Goal: Transaction & Acquisition: Purchase product/service

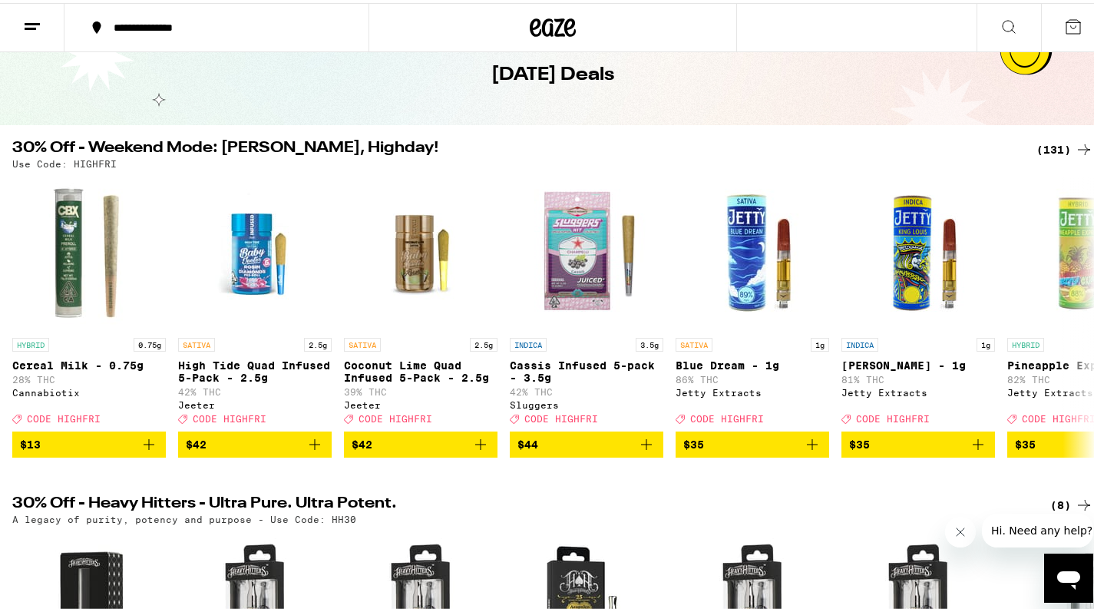
scroll to position [77, 0]
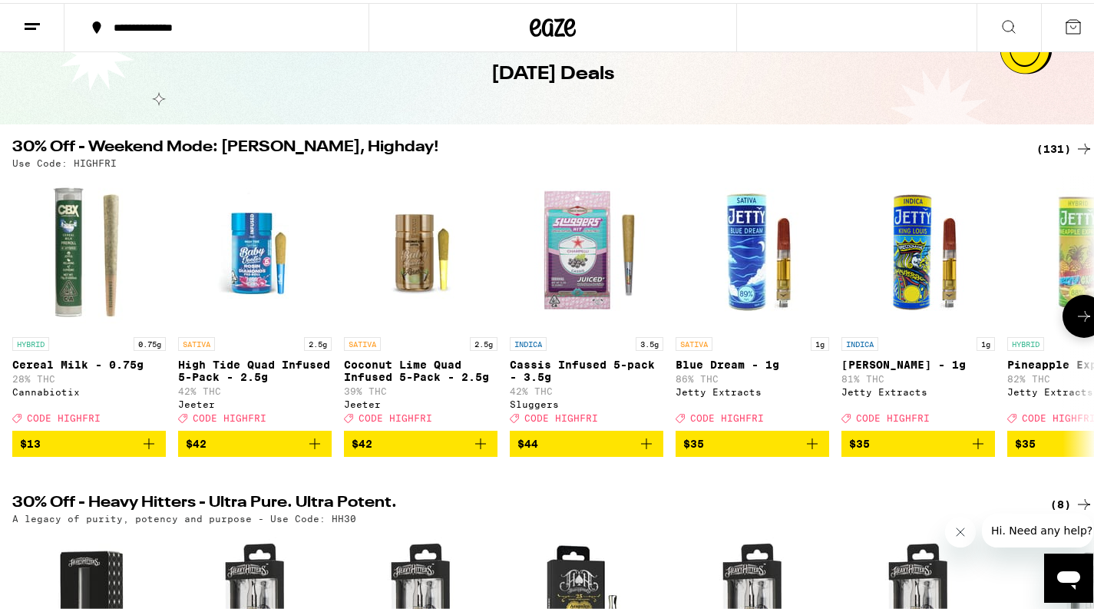
click at [1075, 322] on icon at bounding box center [1084, 313] width 18 height 18
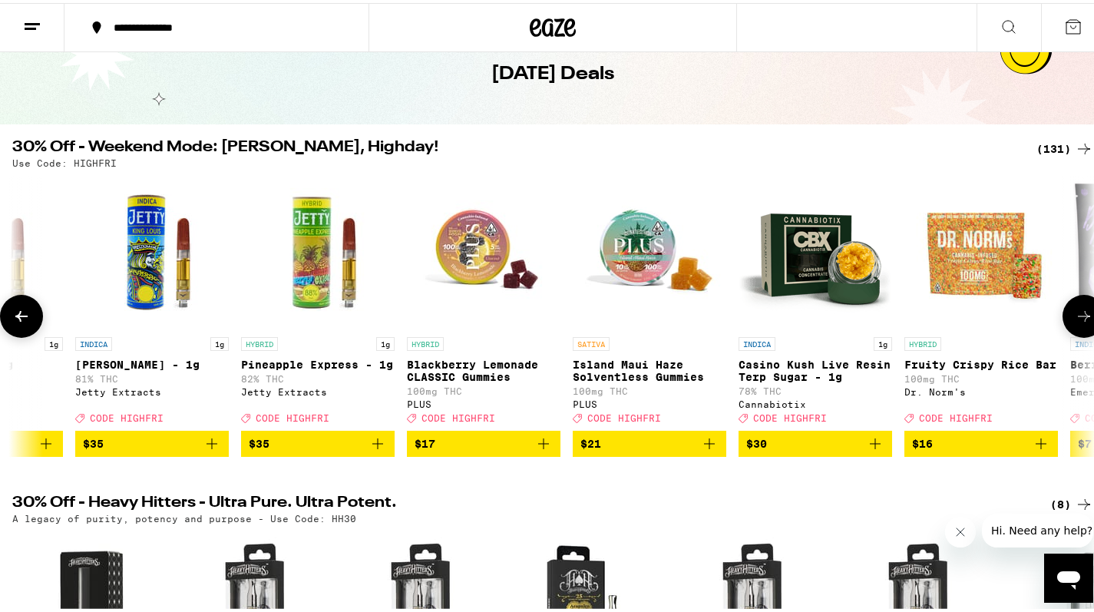
scroll to position [0, 902]
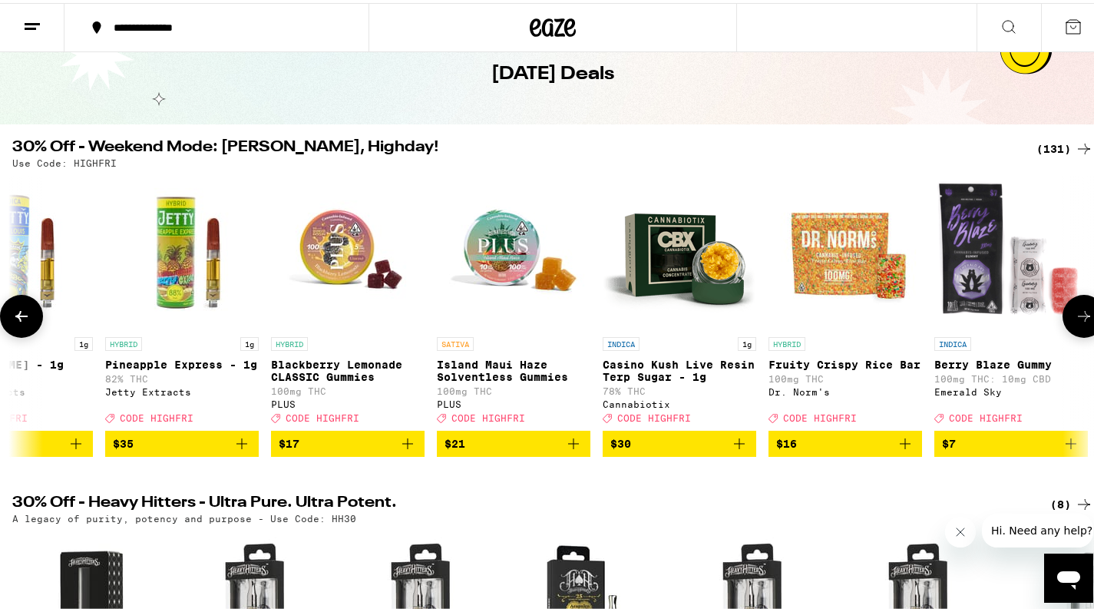
click at [1075, 322] on icon at bounding box center [1084, 313] width 18 height 18
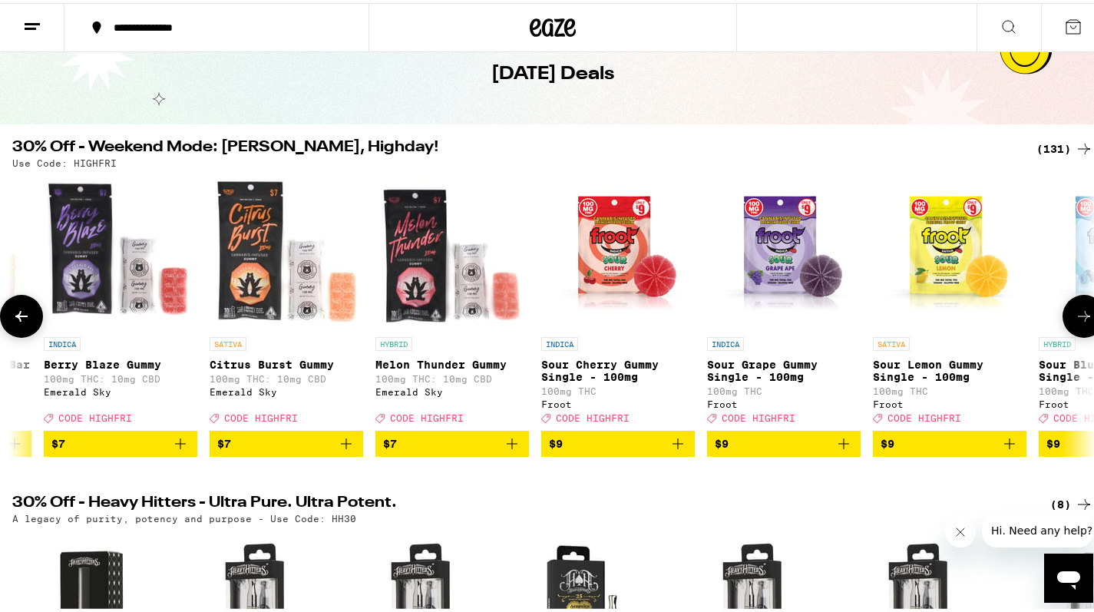
scroll to position [0, 1804]
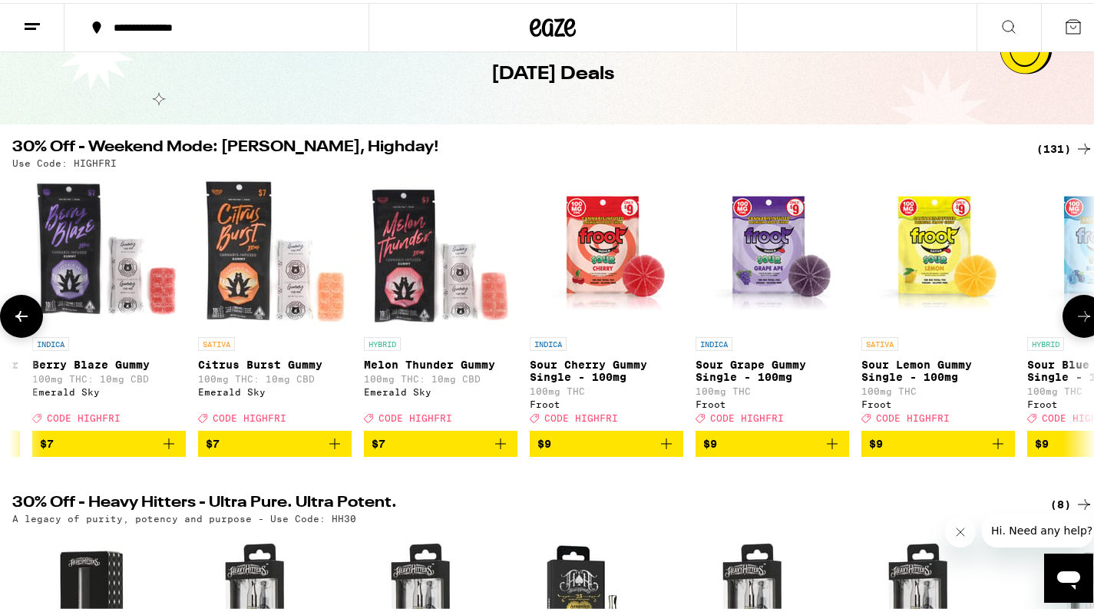
click at [1075, 322] on icon at bounding box center [1084, 313] width 18 height 18
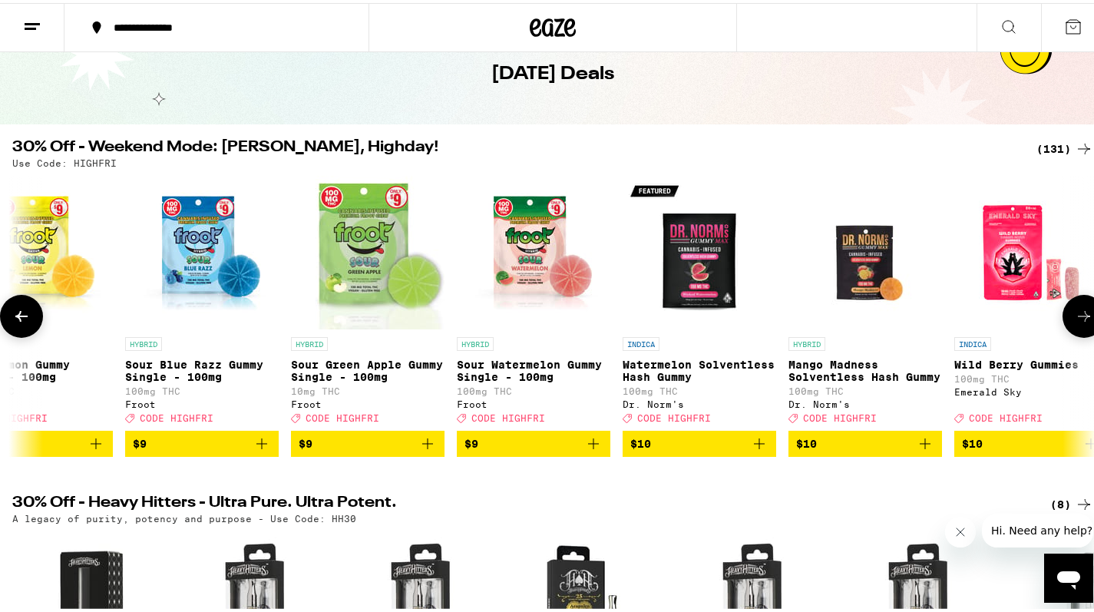
click at [1075, 322] on icon at bounding box center [1084, 313] width 18 height 18
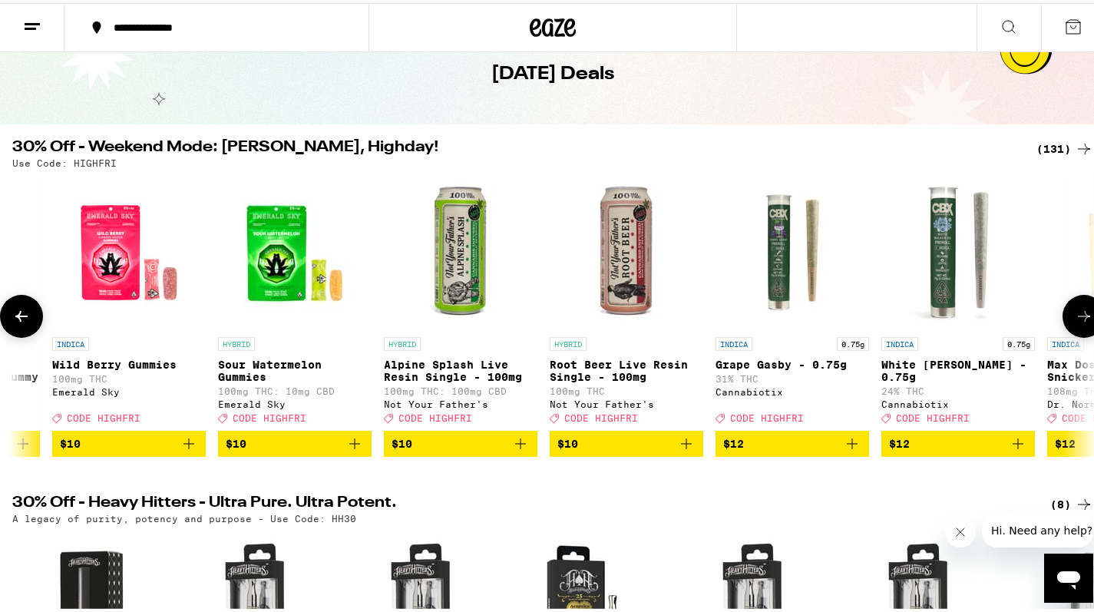
click at [1067, 330] on button at bounding box center [1084, 313] width 43 height 43
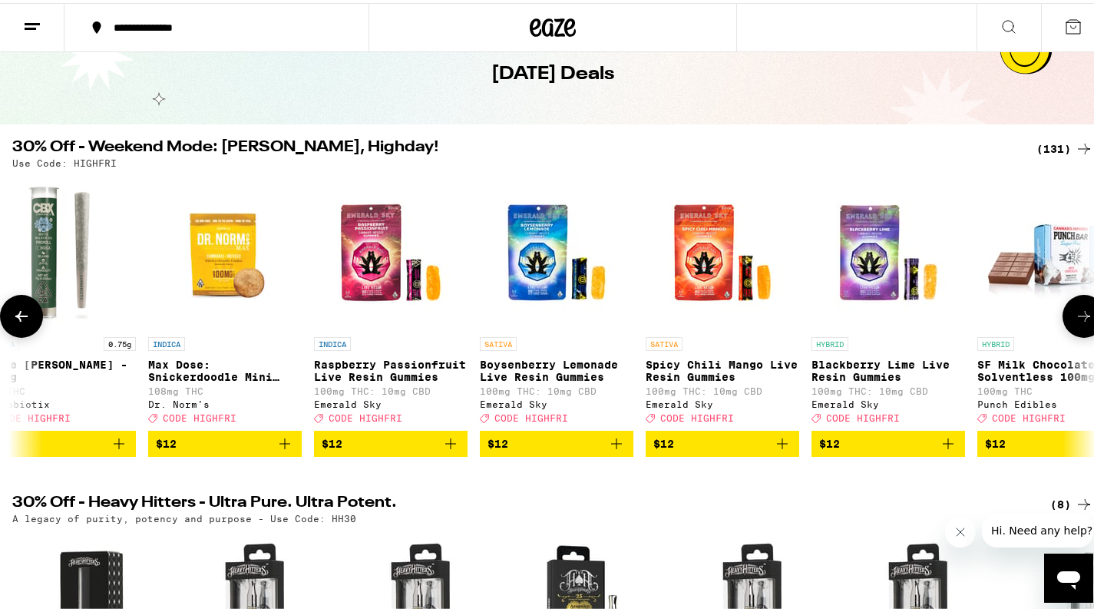
scroll to position [0, 4511]
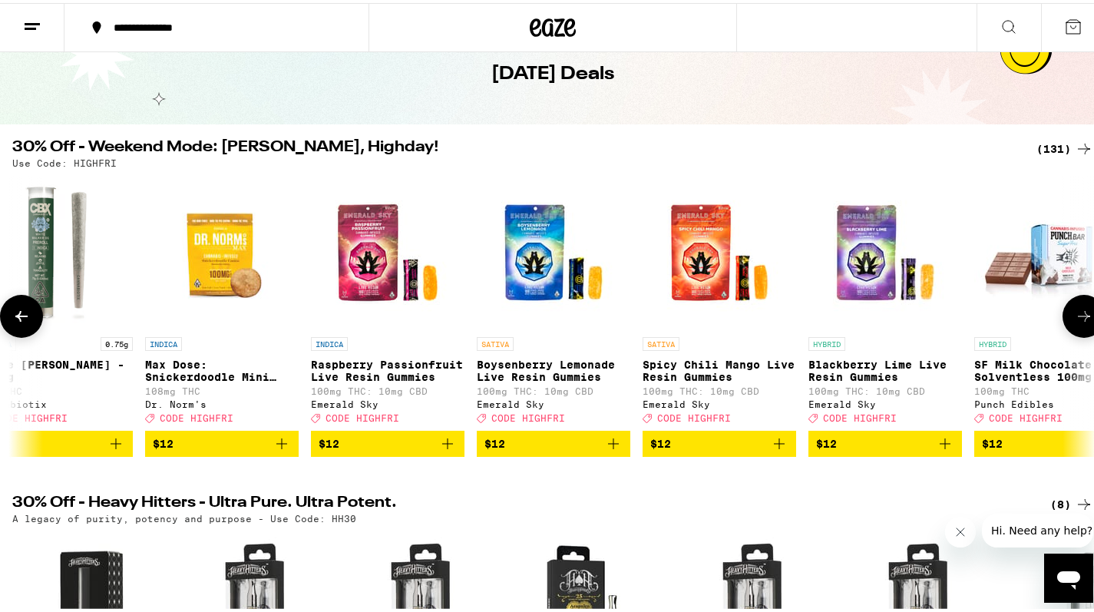
click at [1075, 314] on icon at bounding box center [1084, 313] width 18 height 18
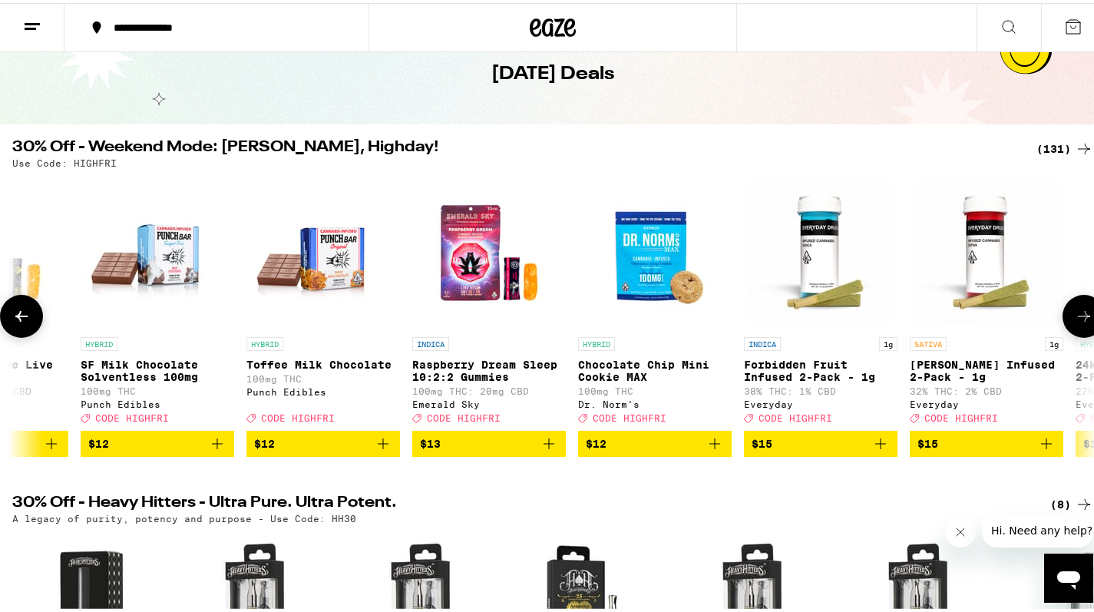
scroll to position [0, 5413]
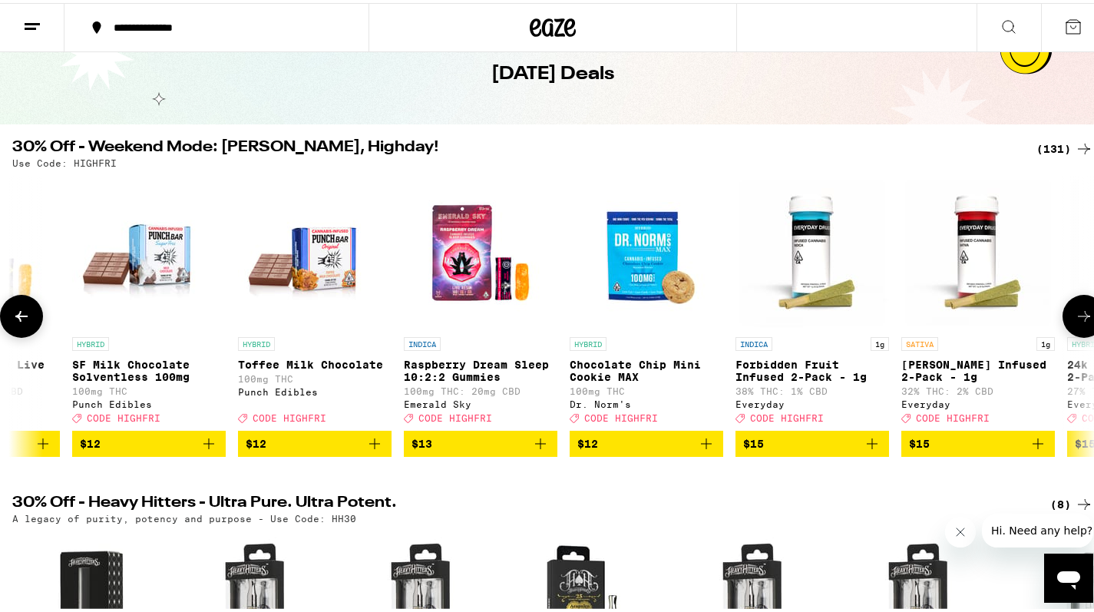
click at [1075, 314] on icon at bounding box center [1084, 313] width 18 height 18
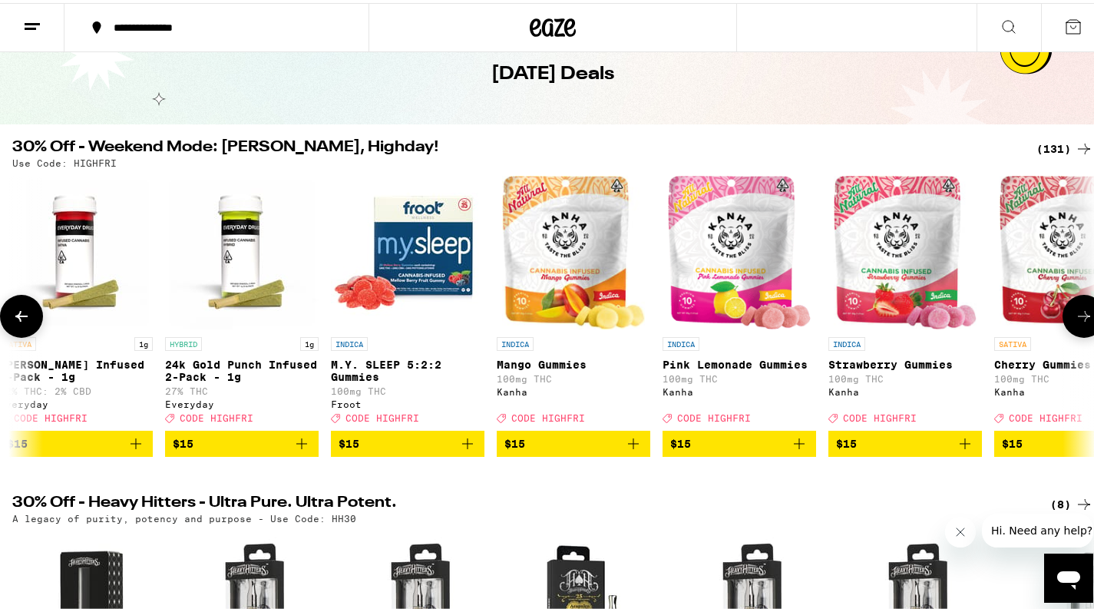
click at [1075, 315] on icon at bounding box center [1084, 313] width 18 height 18
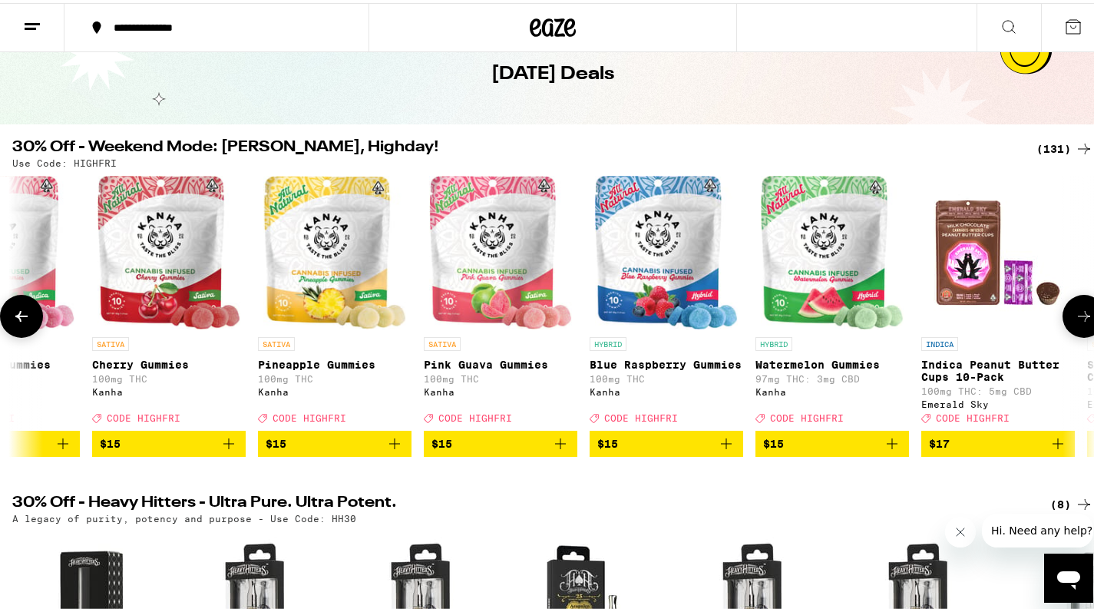
click at [1075, 315] on icon at bounding box center [1084, 313] width 18 height 18
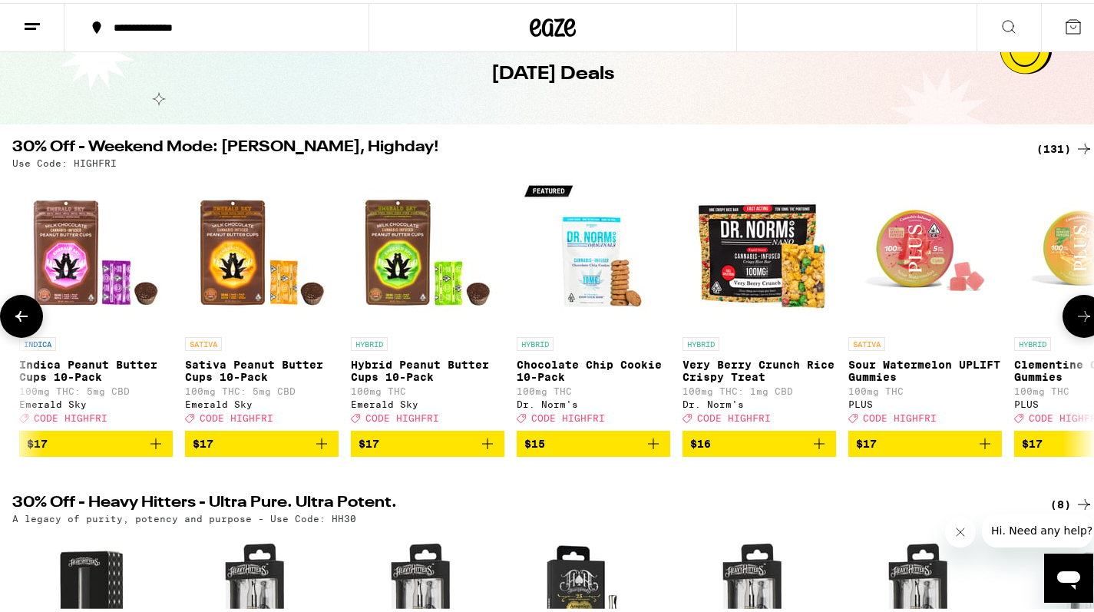
click at [1075, 315] on icon at bounding box center [1084, 313] width 18 height 18
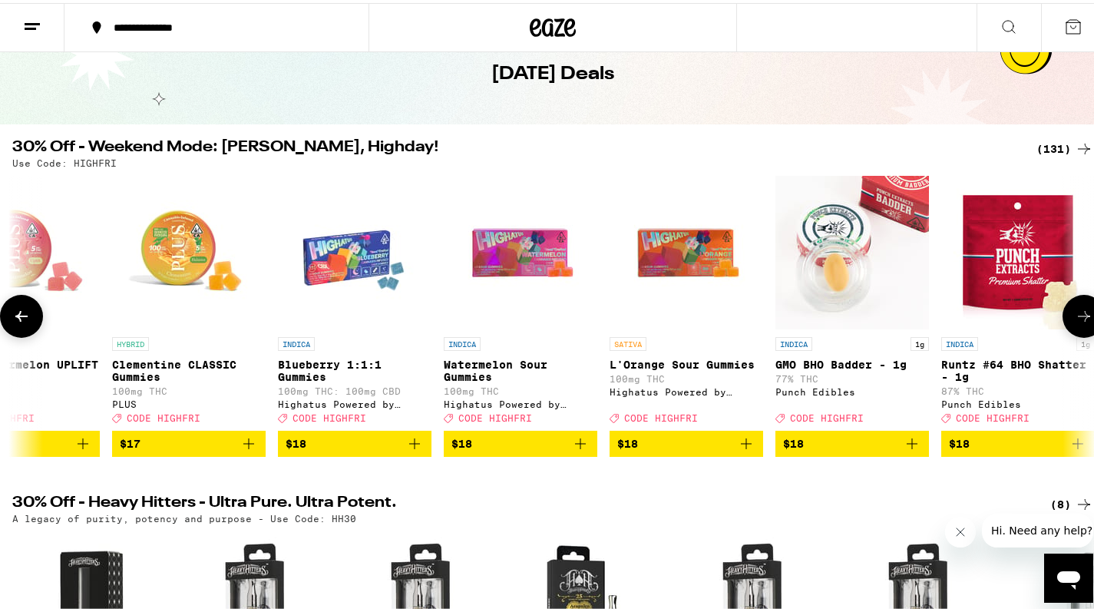
click at [1075, 315] on icon at bounding box center [1084, 313] width 18 height 18
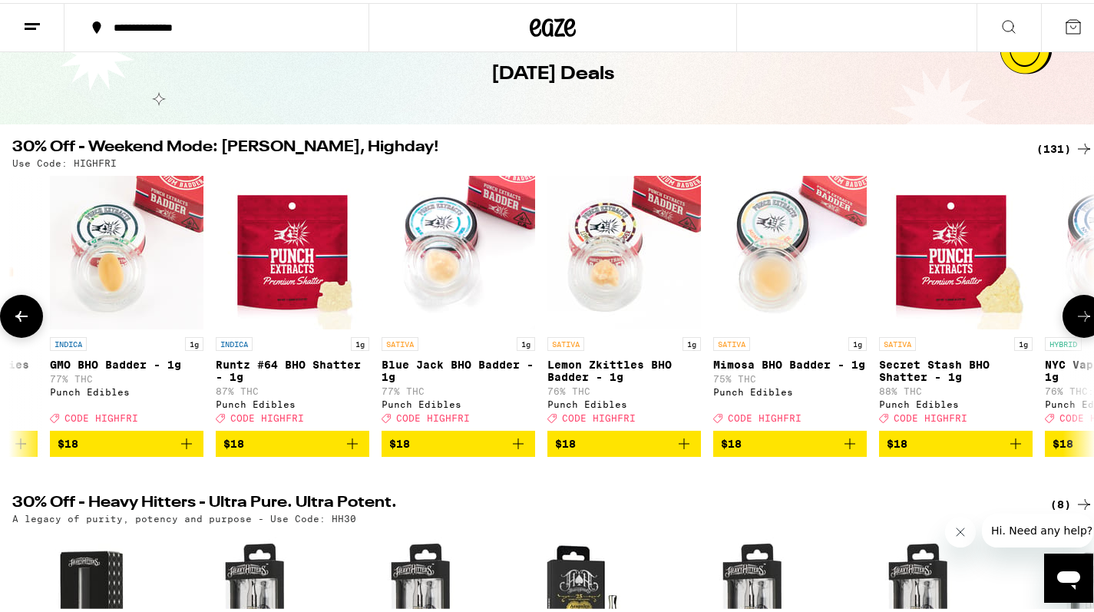
scroll to position [0, 9924]
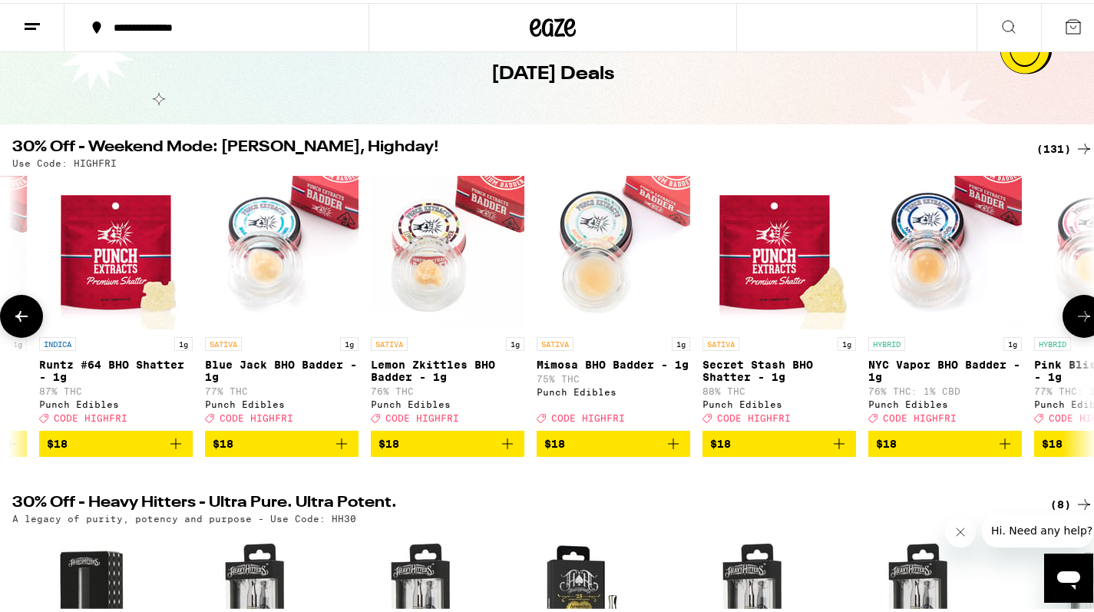
click at [1075, 315] on icon at bounding box center [1084, 313] width 18 height 18
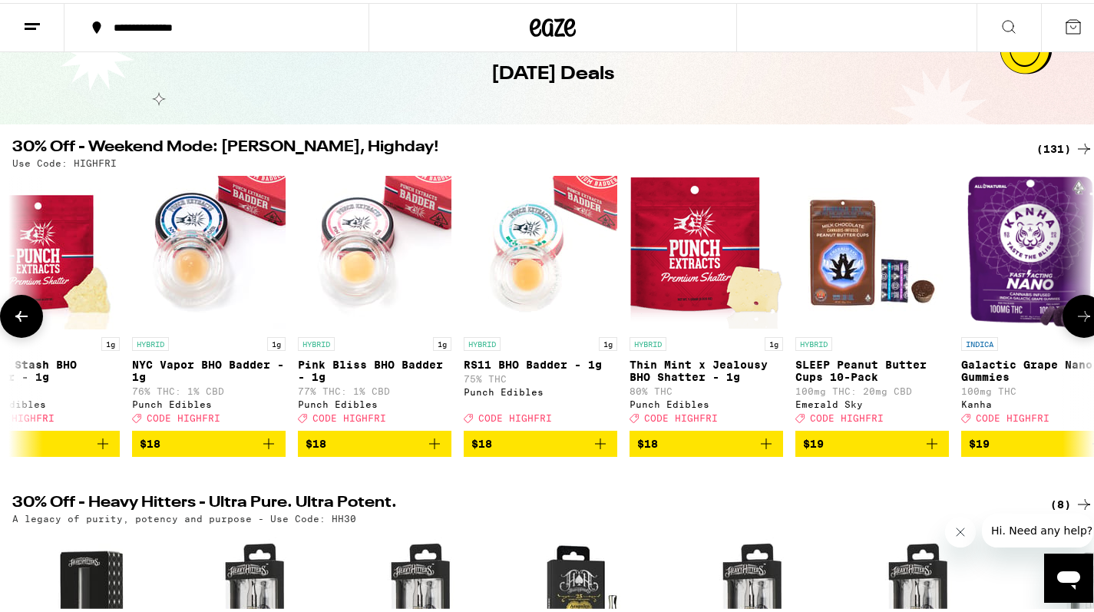
scroll to position [0, 10826]
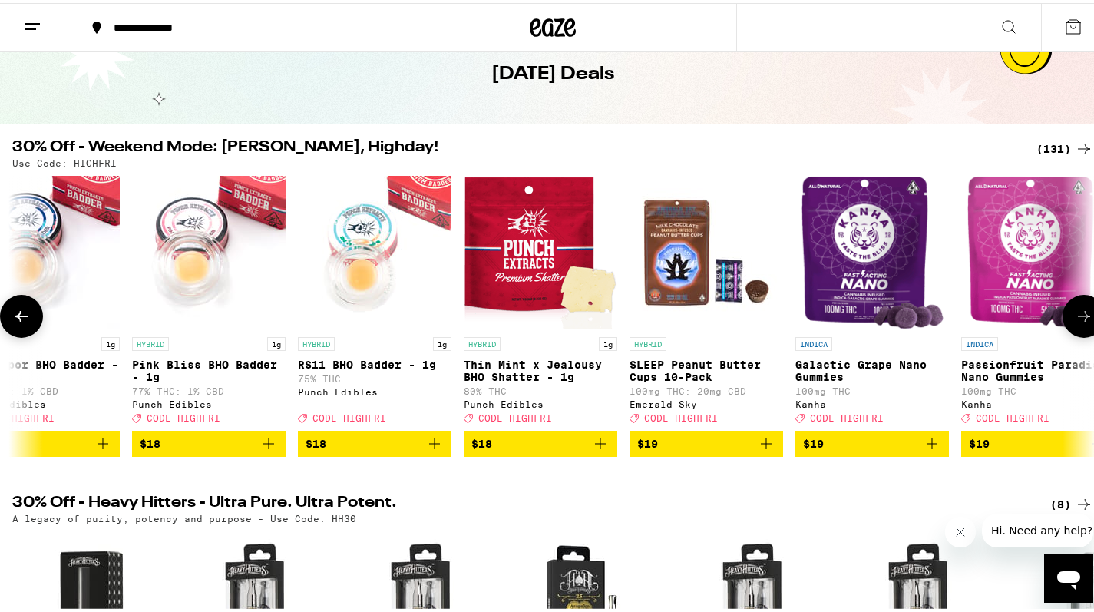
click at [1075, 315] on icon at bounding box center [1084, 313] width 18 height 18
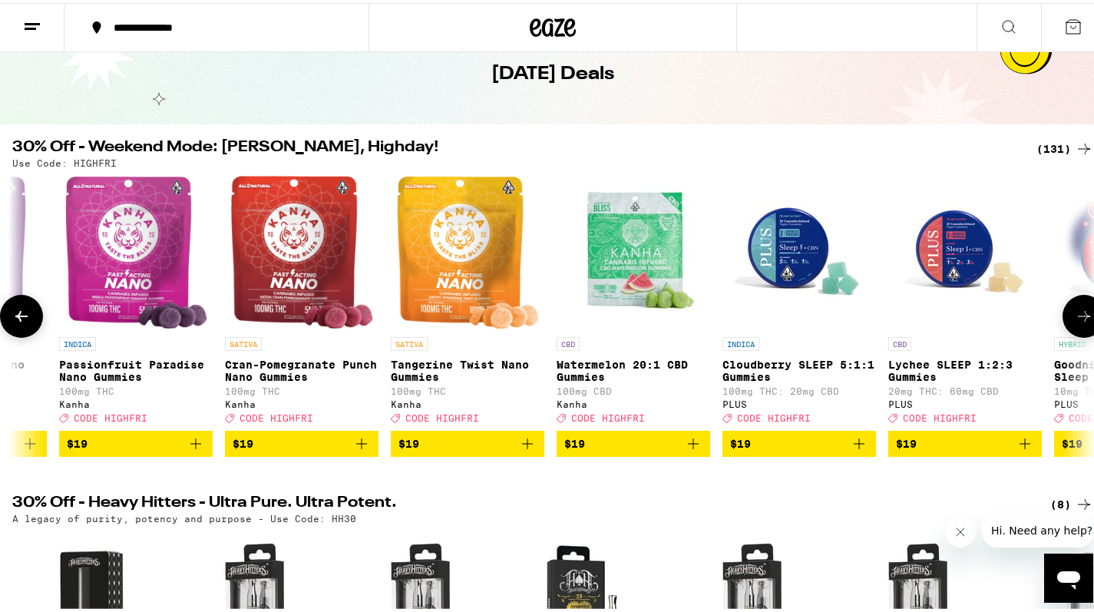
click at [1075, 315] on icon at bounding box center [1084, 313] width 18 height 18
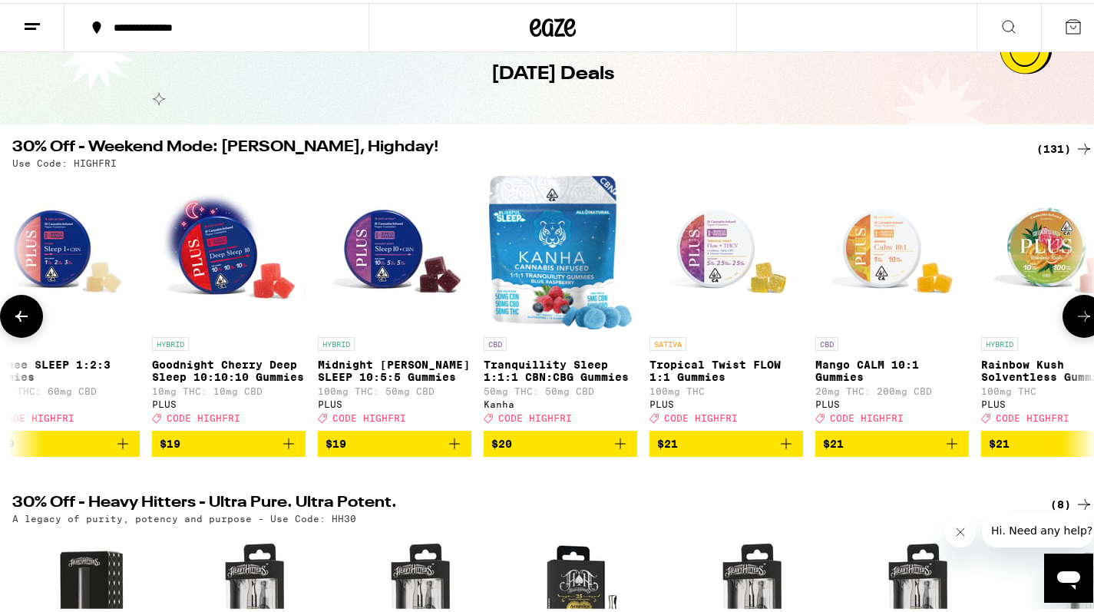
click at [1075, 316] on icon at bounding box center [1084, 313] width 18 height 18
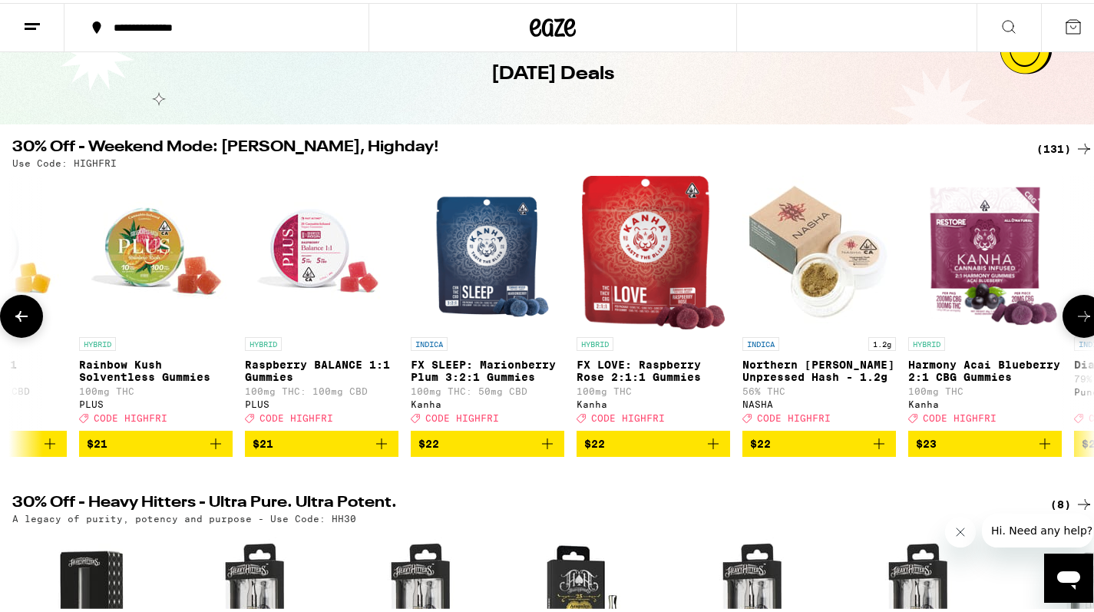
click at [1075, 316] on icon at bounding box center [1084, 313] width 18 height 18
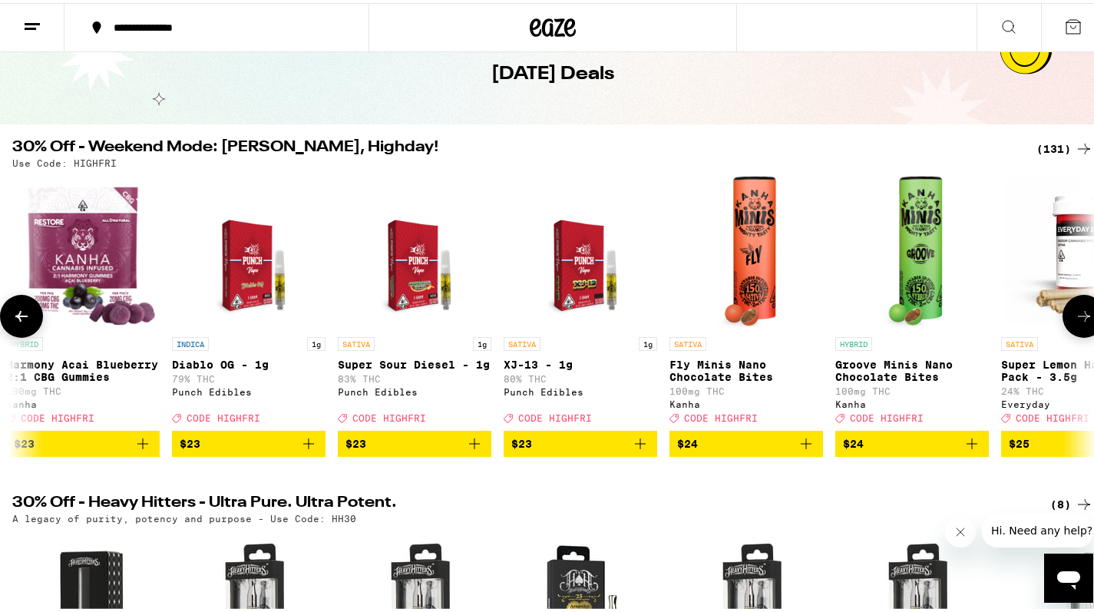
click at [1075, 316] on icon at bounding box center [1084, 313] width 18 height 18
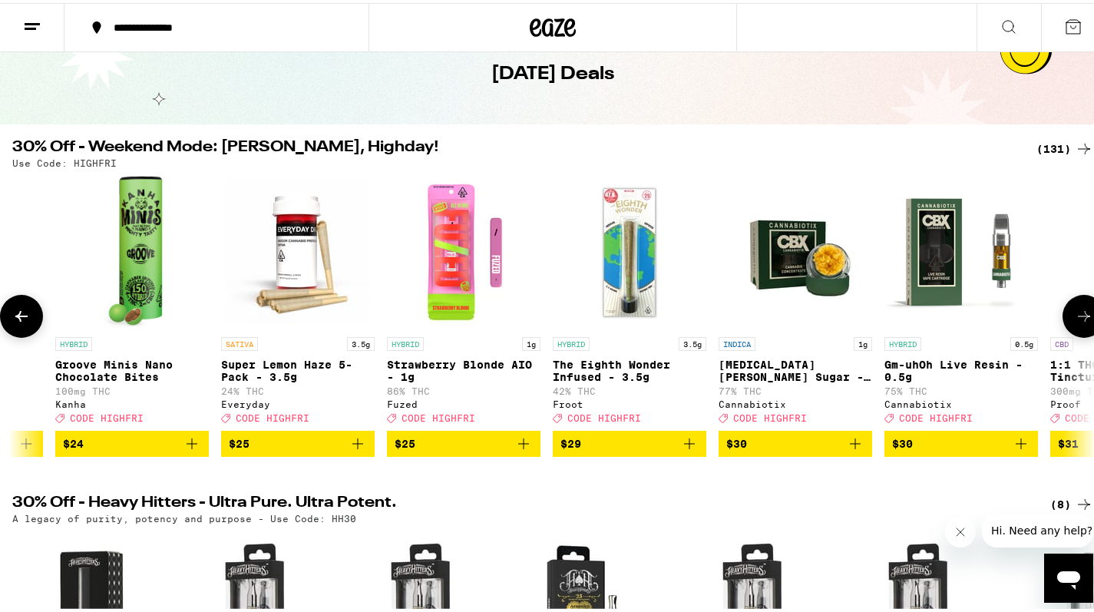
scroll to position [0, 15337]
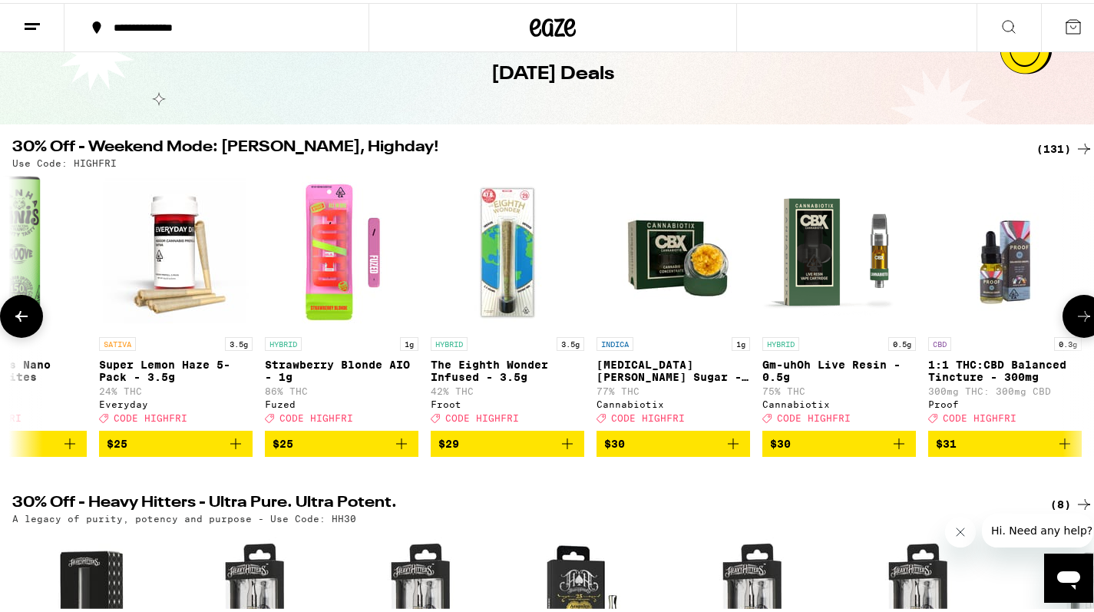
click at [1076, 322] on icon at bounding box center [1084, 313] width 18 height 18
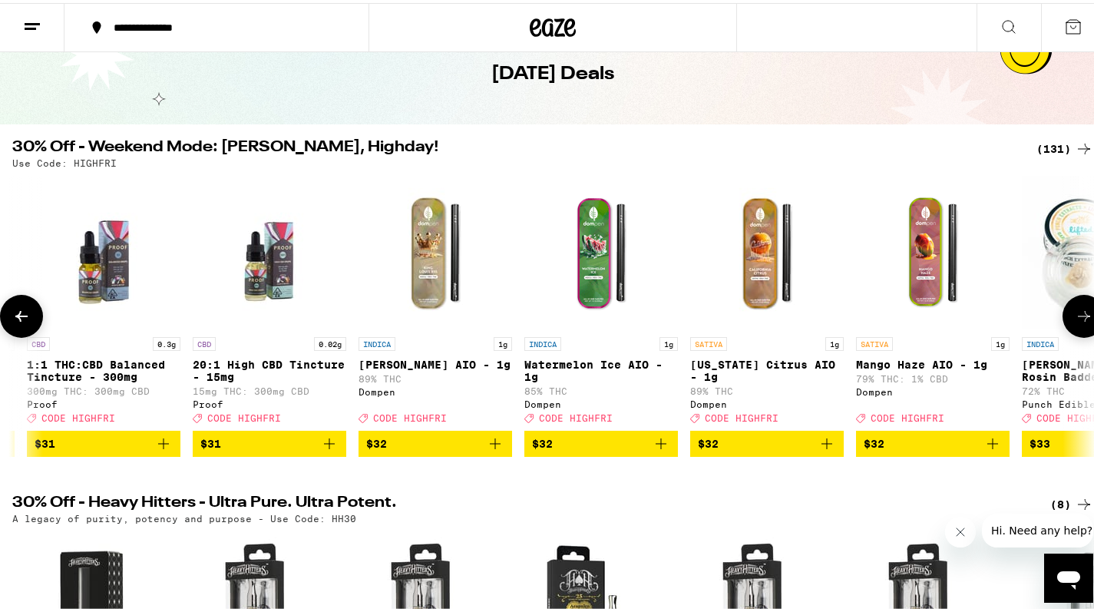
scroll to position [0, 16239]
click at [1075, 322] on icon at bounding box center [1084, 313] width 18 height 18
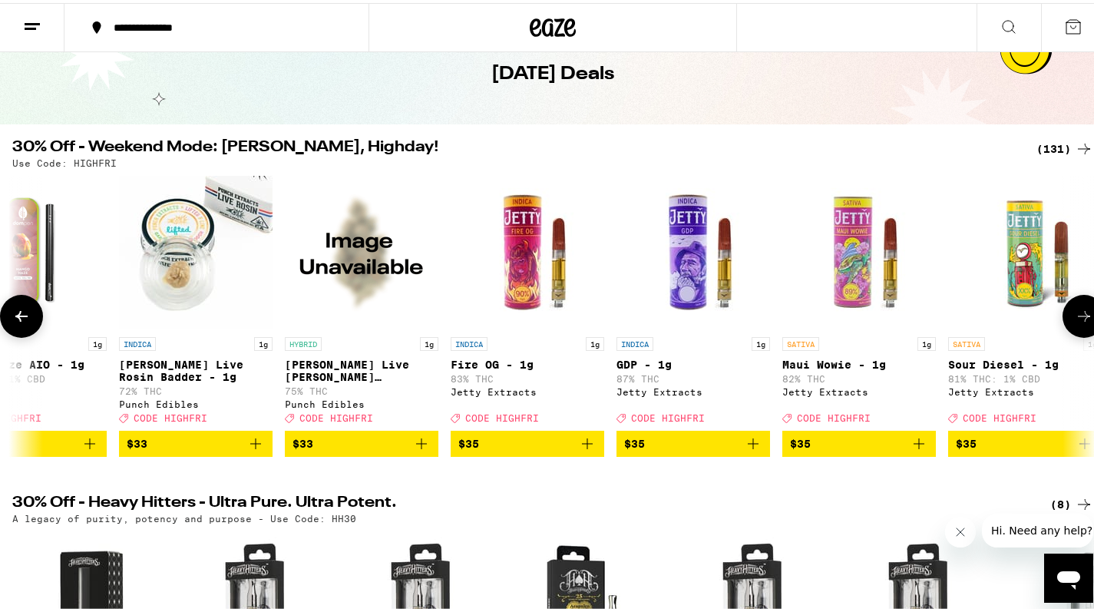
click at [1075, 322] on icon at bounding box center [1084, 313] width 18 height 18
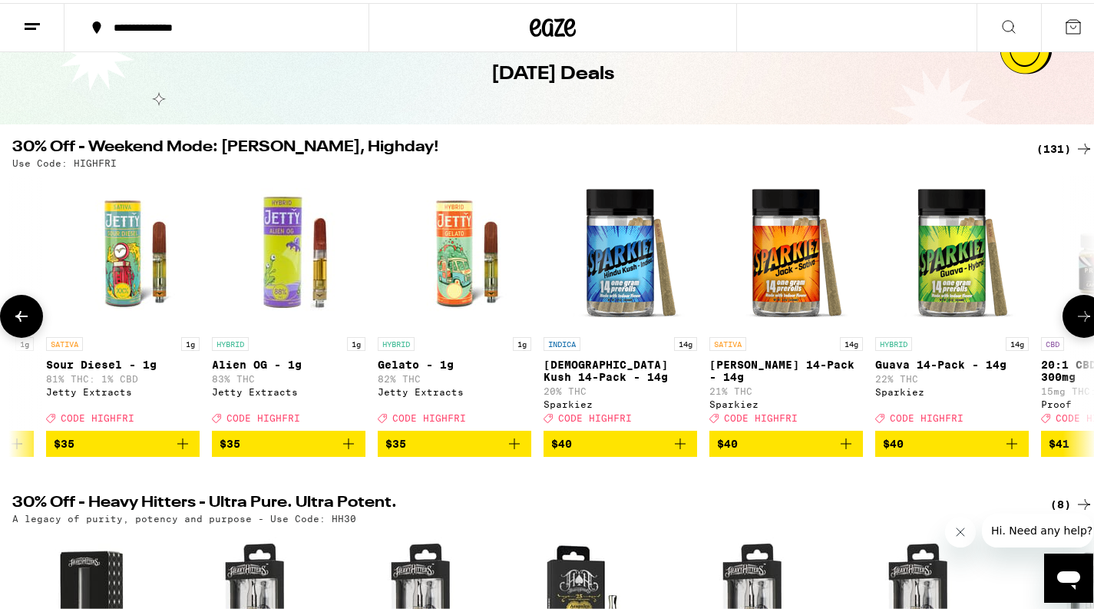
click at [1075, 317] on icon at bounding box center [1084, 313] width 18 height 18
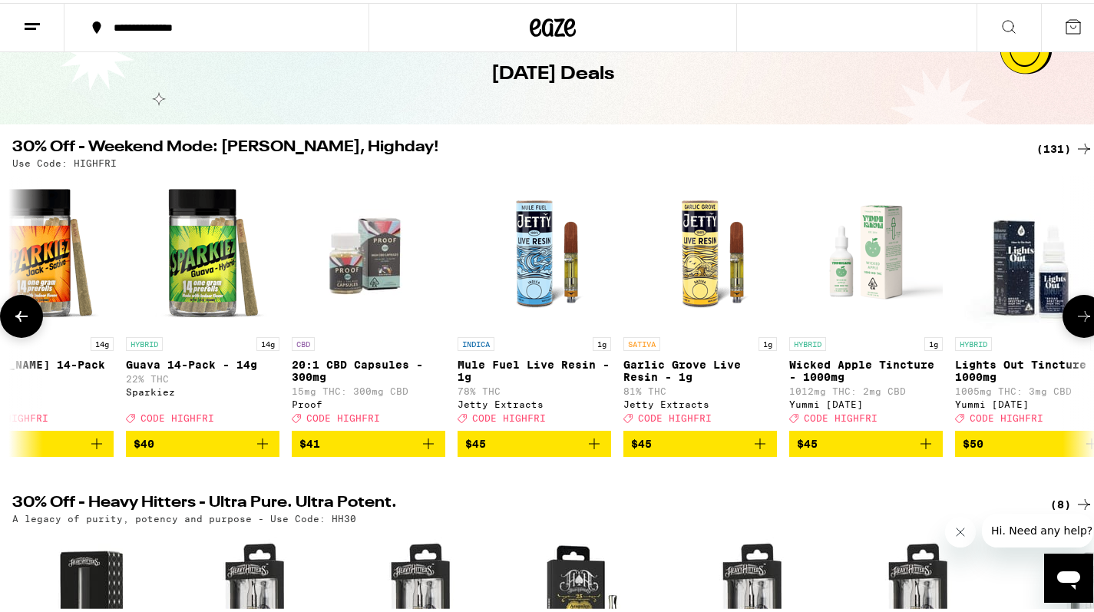
scroll to position [0, 18946]
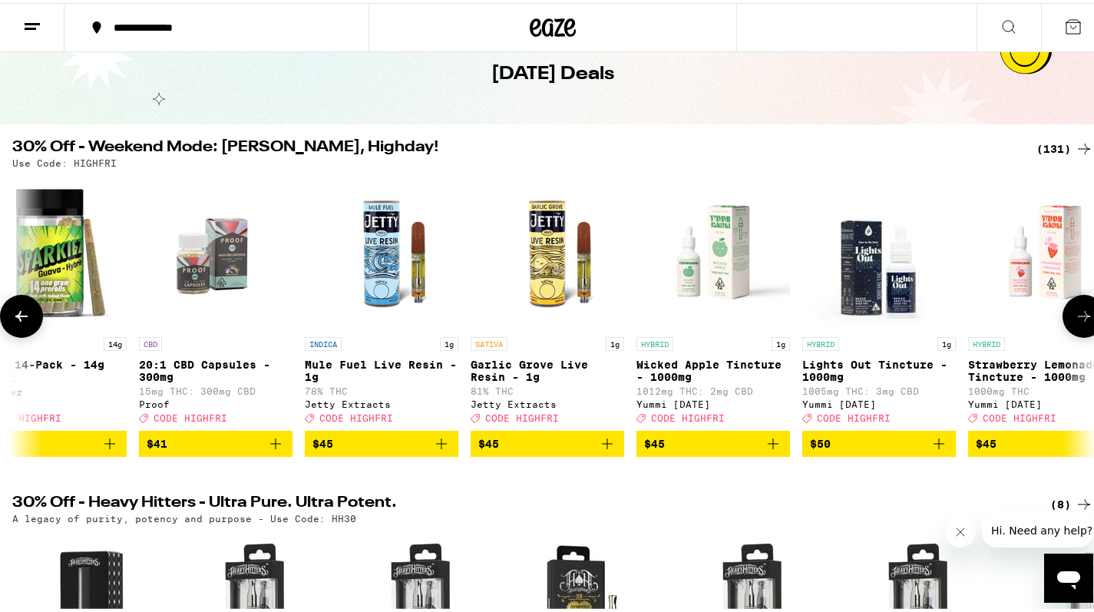
click at [1075, 317] on icon at bounding box center [1084, 313] width 18 height 18
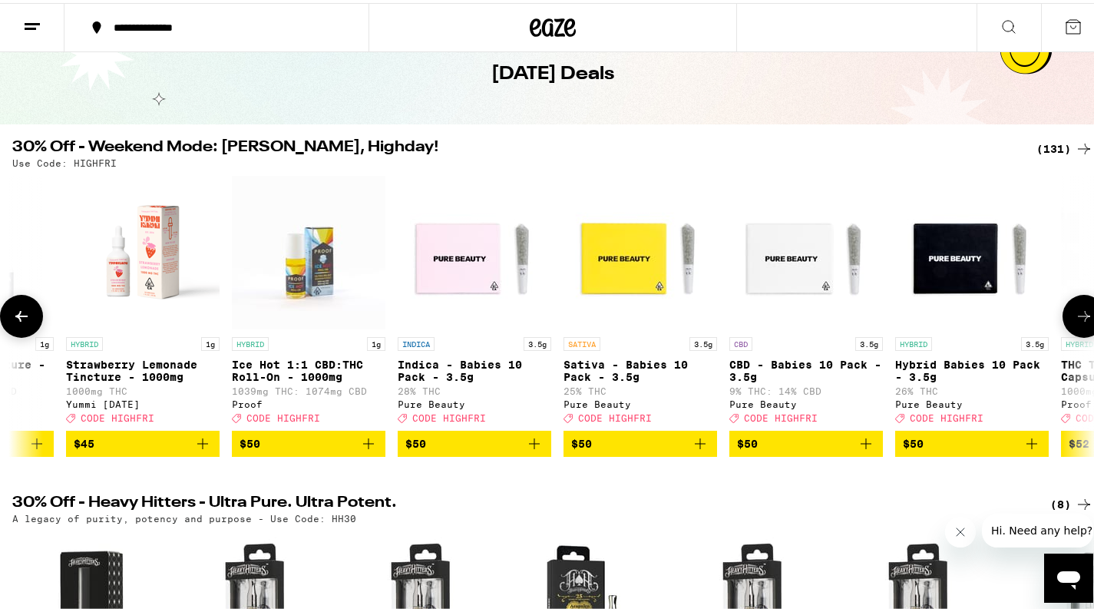
click at [1075, 317] on icon at bounding box center [1084, 313] width 18 height 18
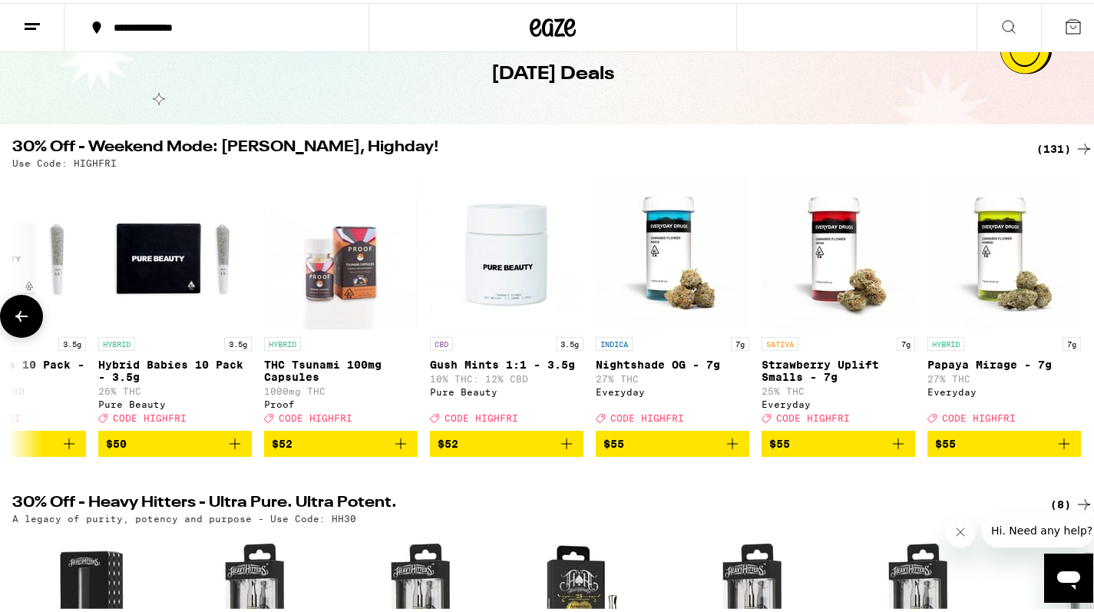
scroll to position [84, 0]
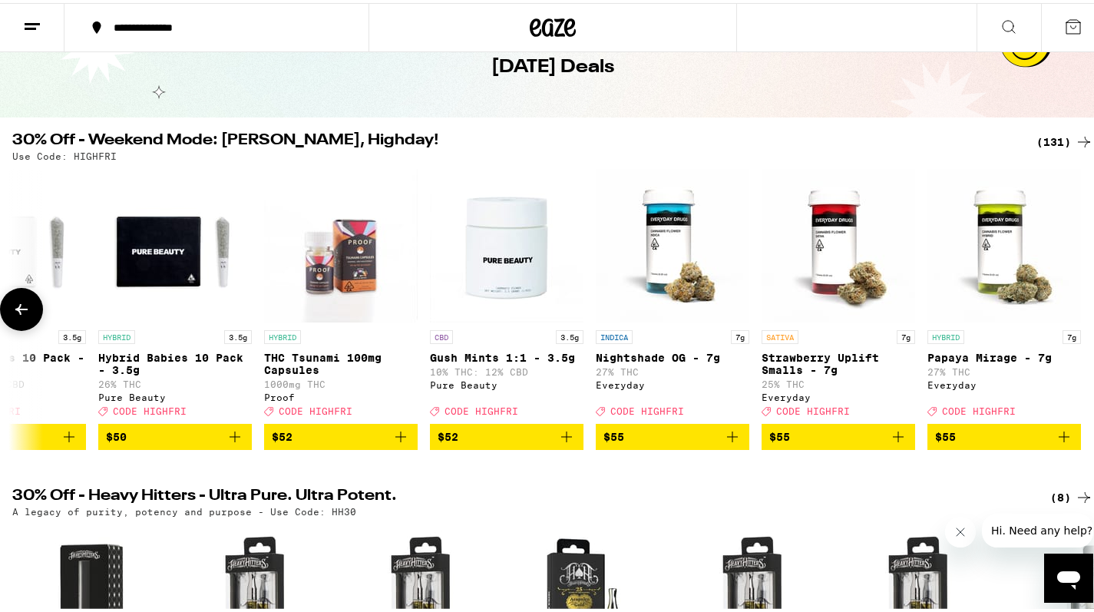
click at [18, 316] on icon at bounding box center [21, 306] width 18 height 18
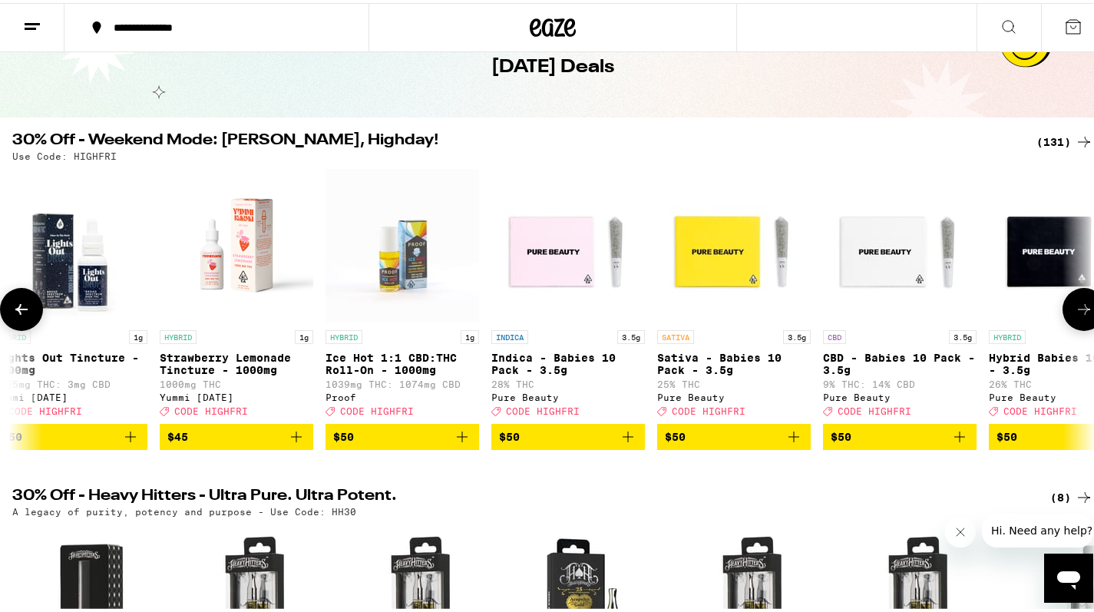
click at [25, 316] on icon at bounding box center [21, 306] width 18 height 18
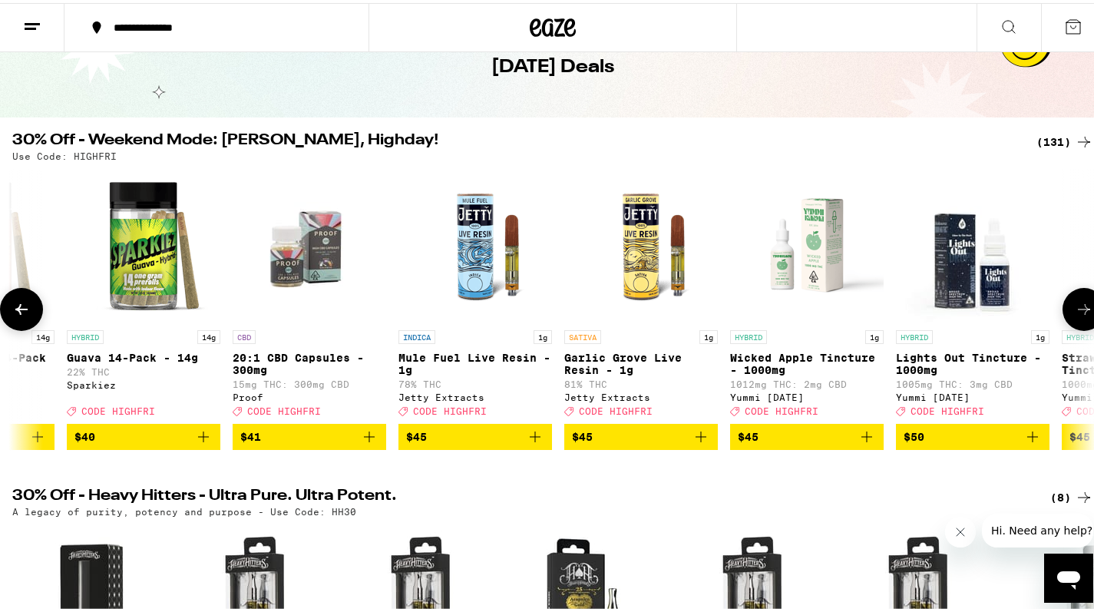
click at [25, 309] on icon at bounding box center [21, 306] width 18 height 18
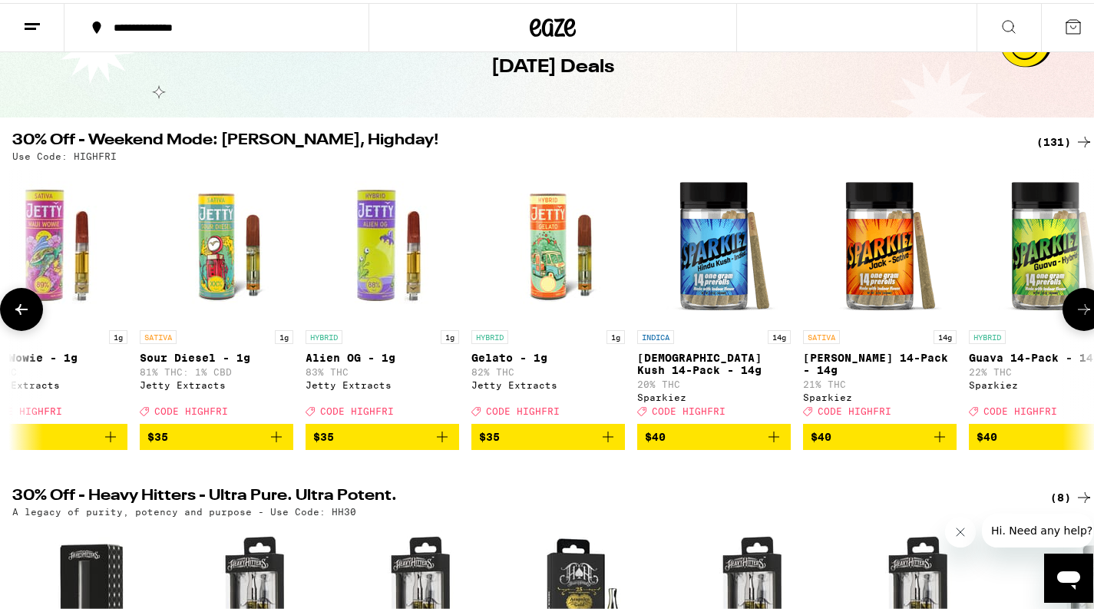
click at [25, 309] on icon at bounding box center [21, 306] width 18 height 18
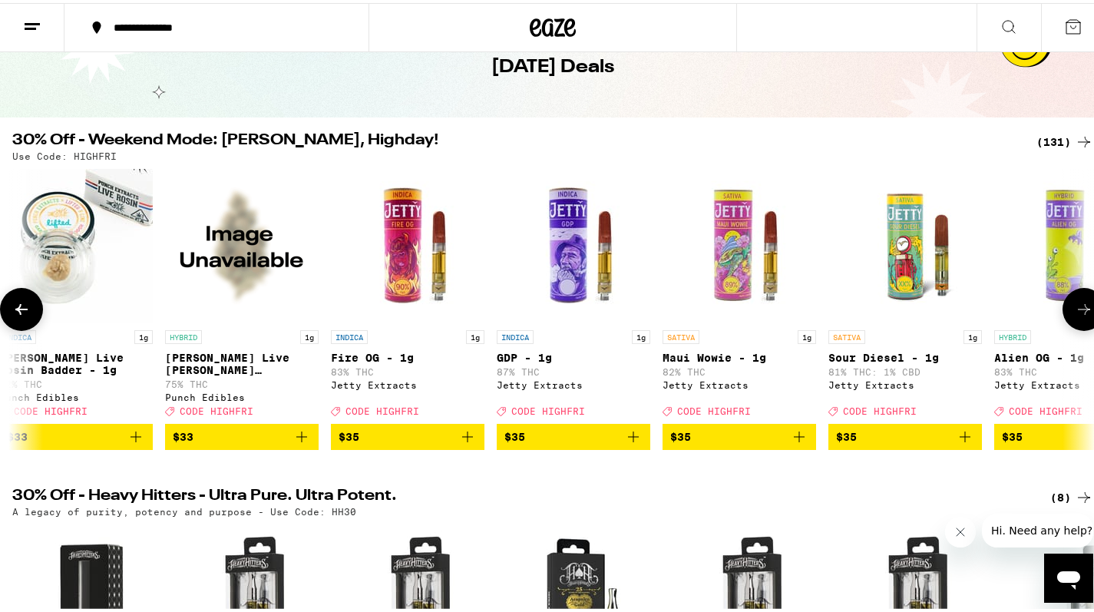
scroll to position [0, 17048]
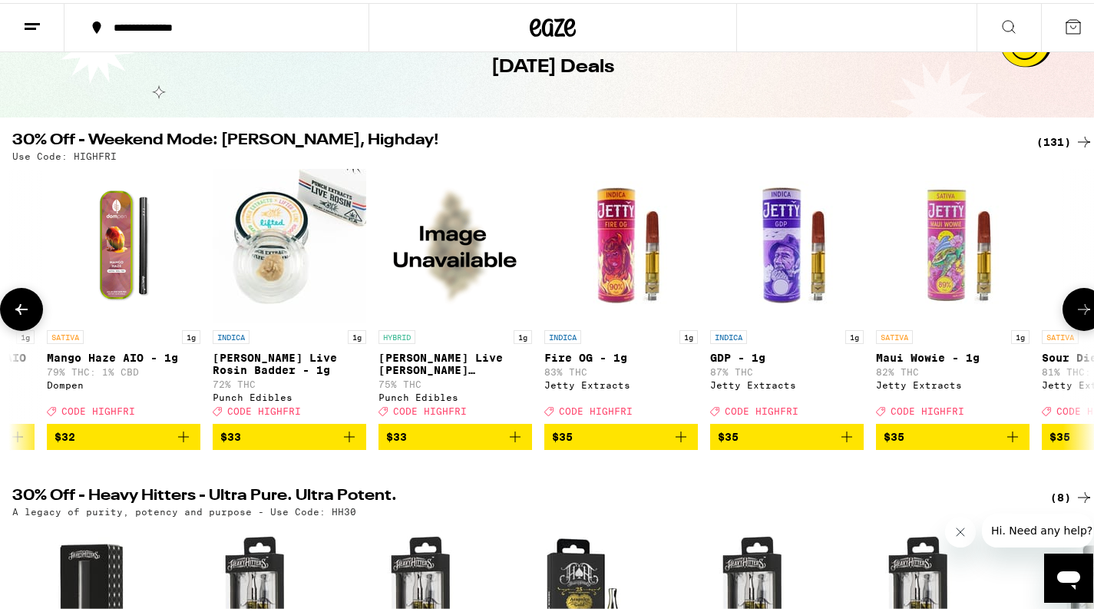
click at [24, 316] on icon at bounding box center [21, 306] width 18 height 18
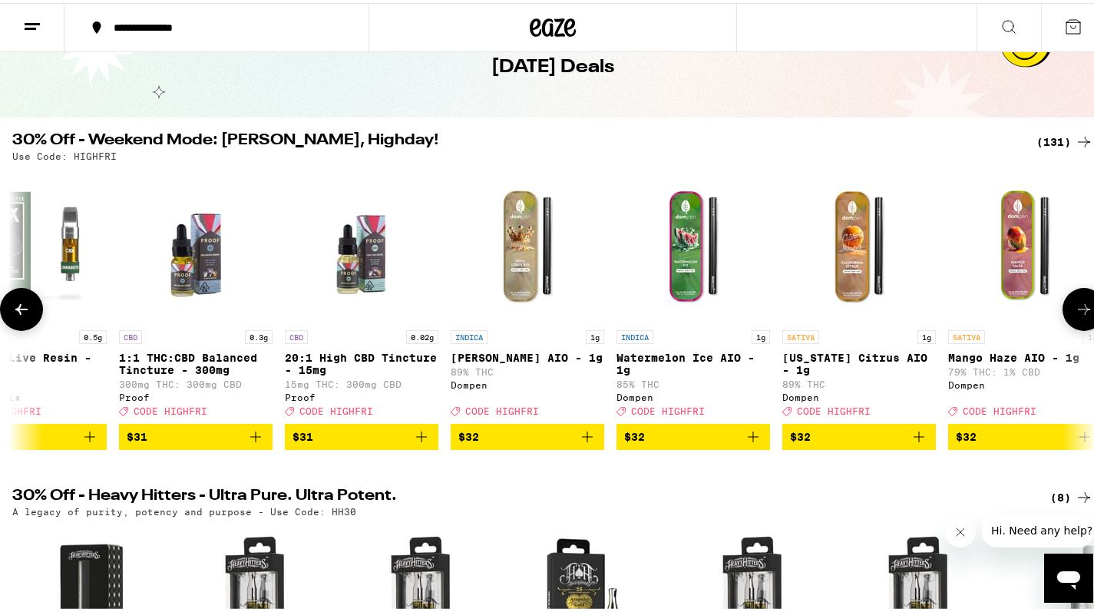
scroll to position [0, 16146]
click at [24, 316] on icon at bounding box center [21, 306] width 18 height 18
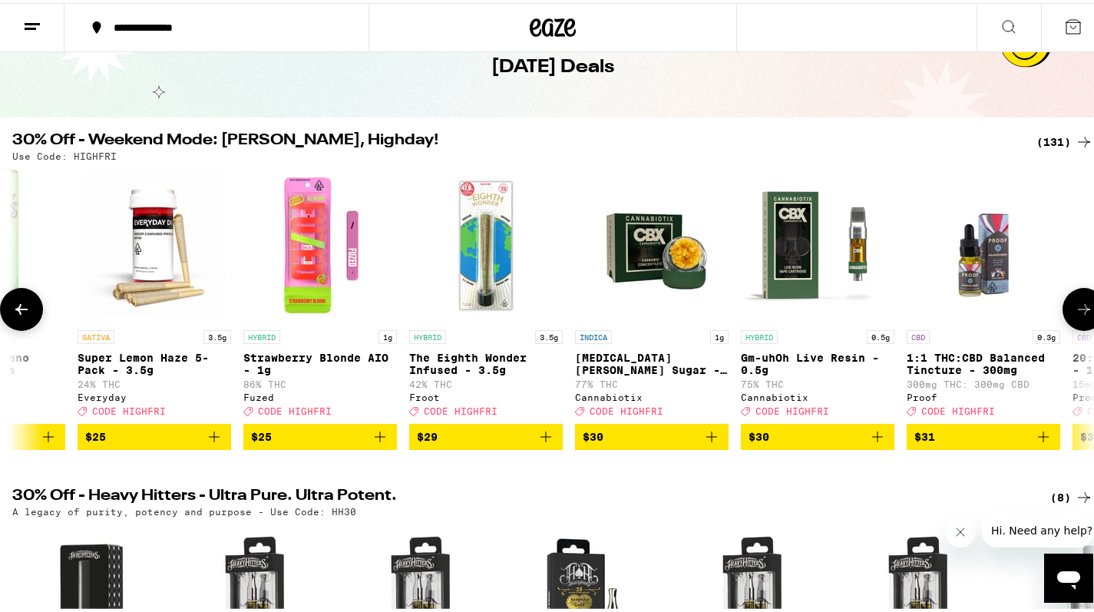
scroll to position [0, 15243]
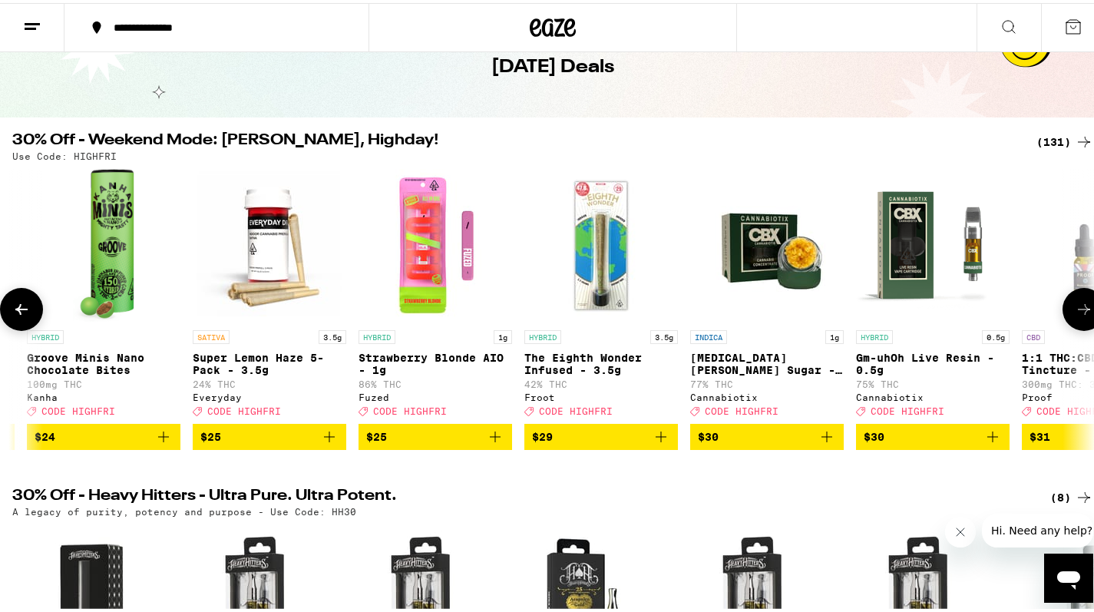
click at [24, 316] on icon at bounding box center [21, 306] width 18 height 18
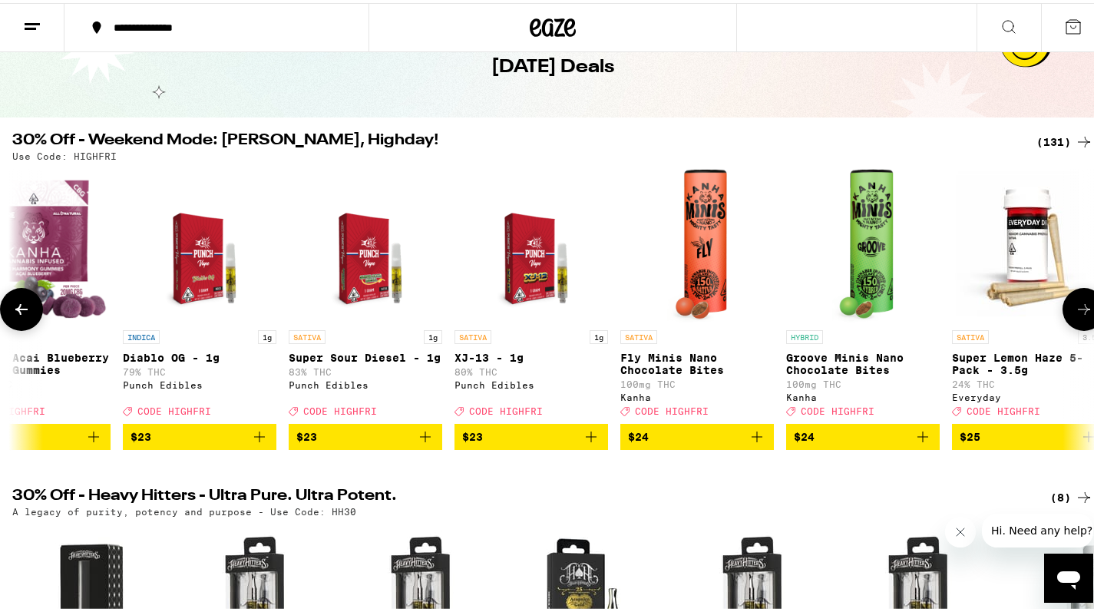
scroll to position [0, 14341]
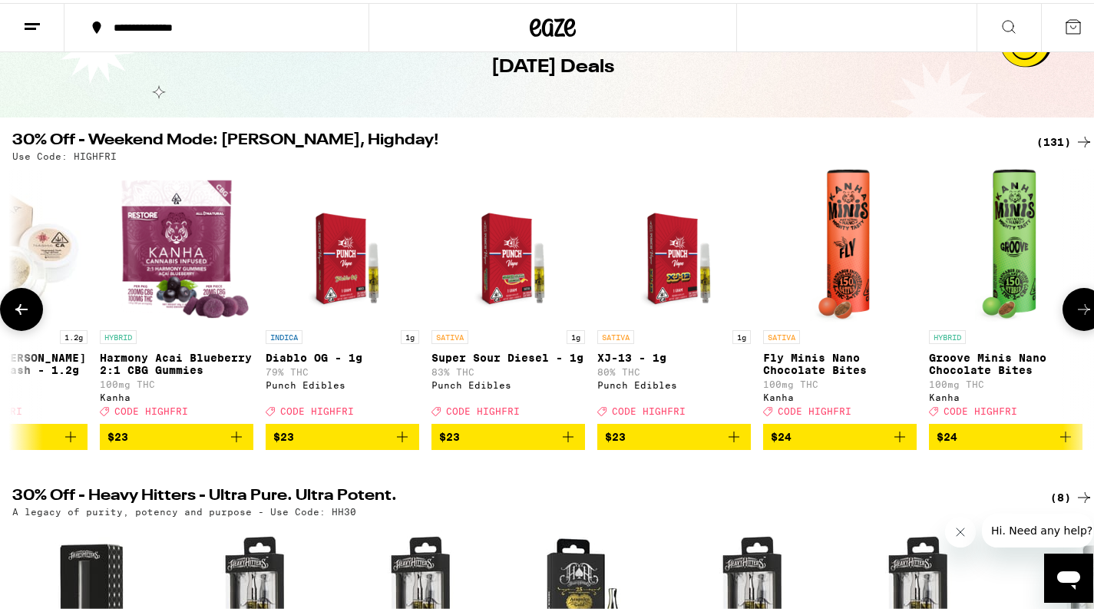
click at [24, 316] on icon at bounding box center [21, 306] width 18 height 18
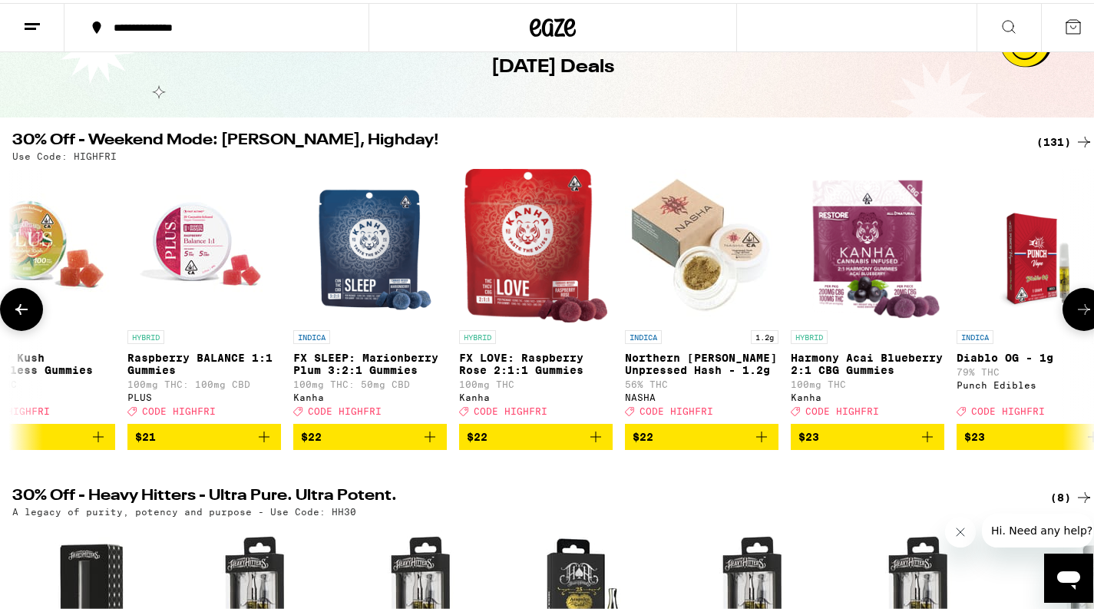
scroll to position [0, 13439]
